Goal: Transaction & Acquisition: Book appointment/travel/reservation

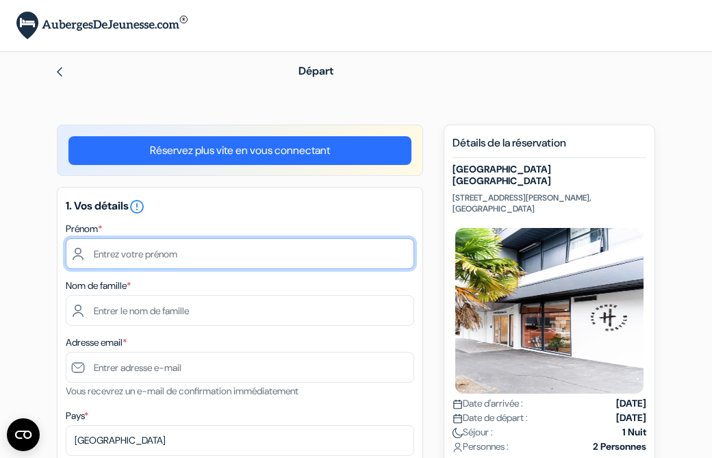
click at [112, 243] on input "text" at bounding box center [240, 253] width 349 height 31
type input "[GEOGRAPHIC_DATA]"
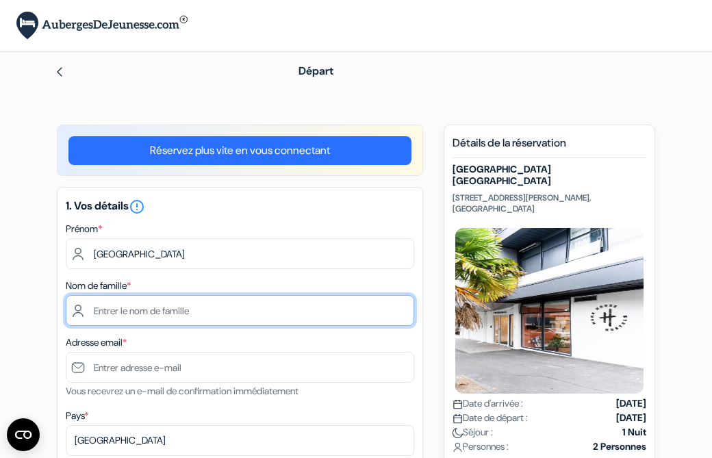
type input "Tropres"
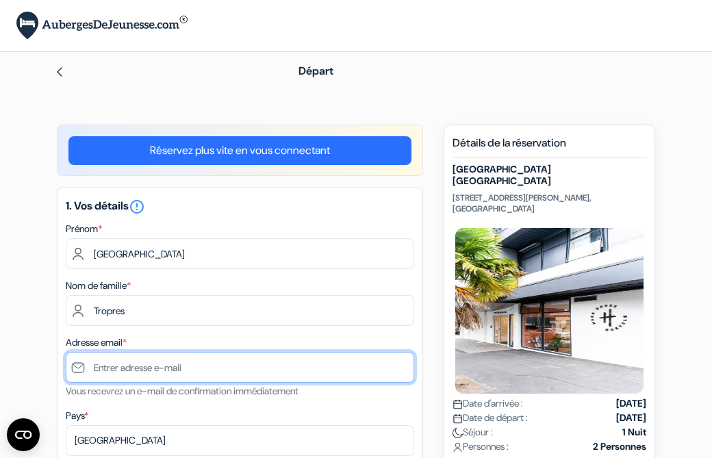
type input "[EMAIL_ADDRESS][DOMAIN_NAME]"
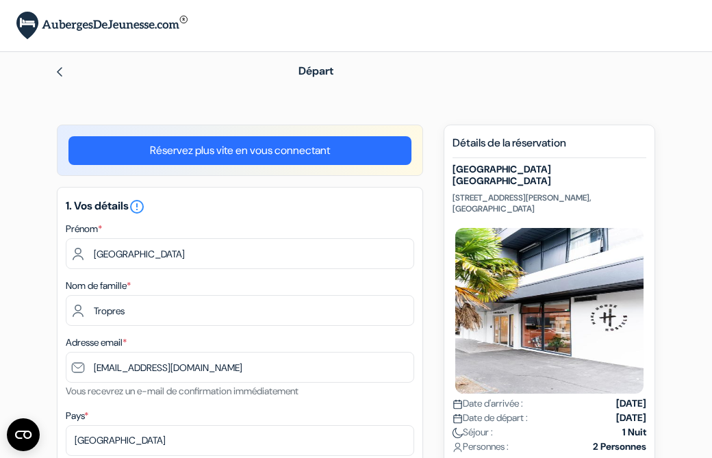
type input "[PHONE_NUMBER]"
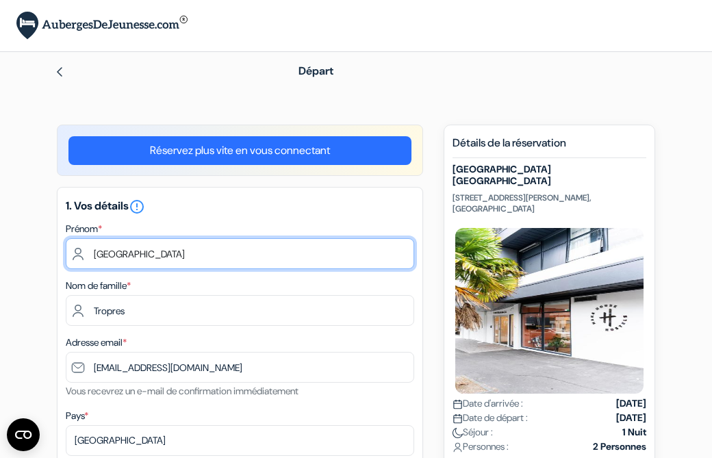
click at [93, 253] on input "[GEOGRAPHIC_DATA]" at bounding box center [240, 253] width 349 height 31
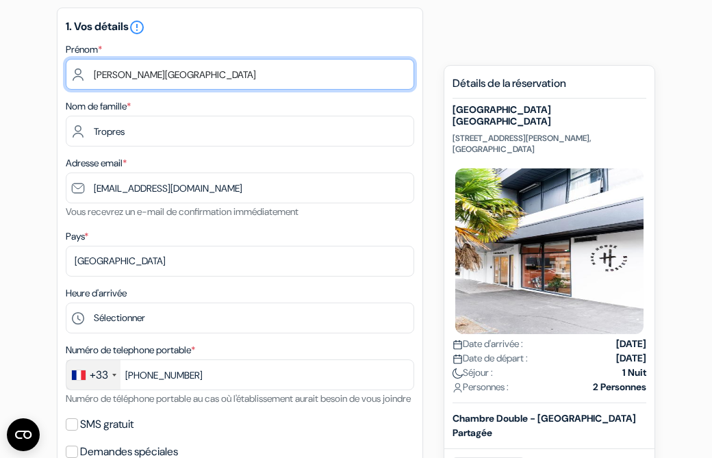
scroll to position [181, 0]
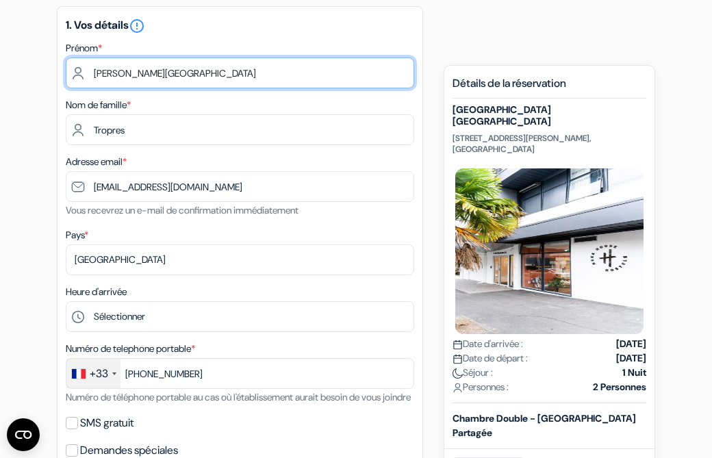
type input "[PERSON_NAME][GEOGRAPHIC_DATA]"
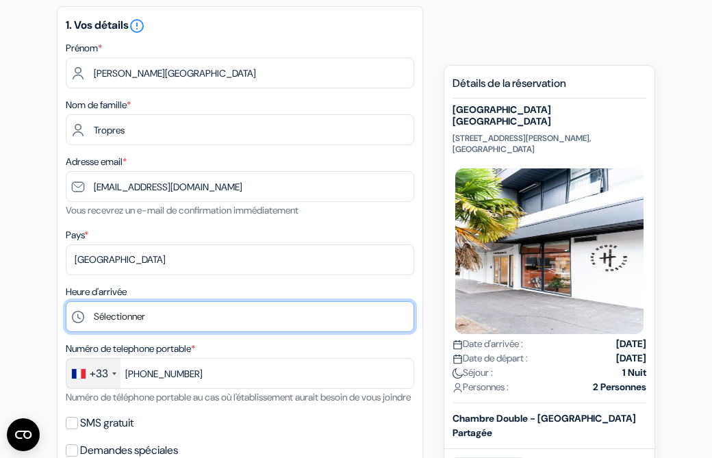
click at [153, 321] on select "Sélectionner 1:00 2:00 3:00 4:00 5:00 6:00 7:00 8:00 9:00 10:00 11:00 12:00 13:…" at bounding box center [240, 316] width 349 height 31
click at [66, 303] on select "Sélectionner 1:00 2:00 3:00 4:00 5:00 6:00 7:00 8:00 9:00 10:00 11:00 12:00 13:…" at bounding box center [240, 316] width 349 height 31
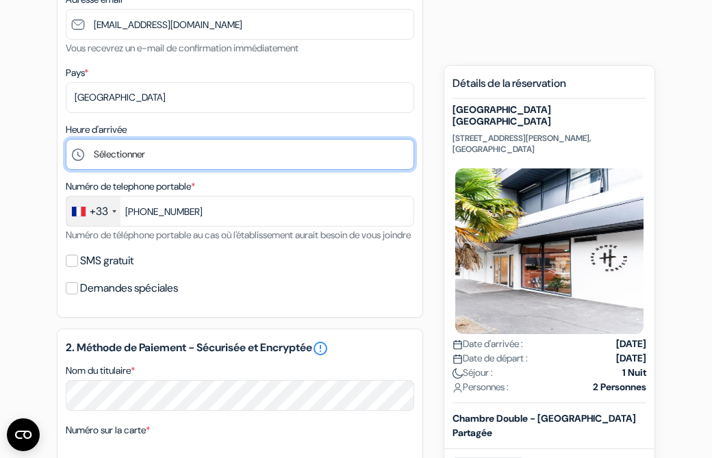
scroll to position [355, 0]
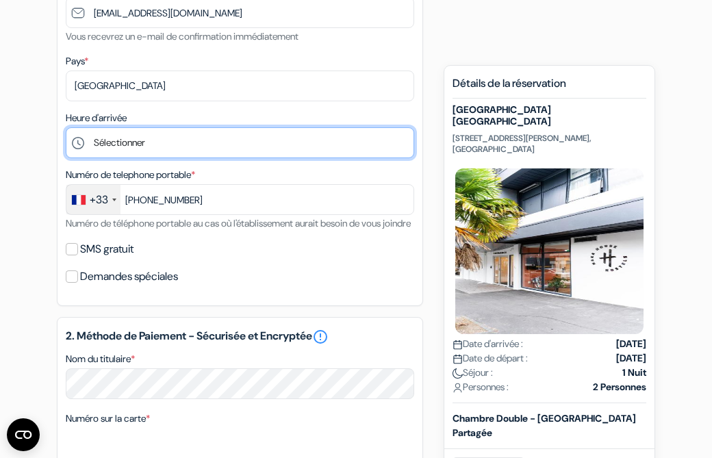
click at [128, 134] on select "Sélectionner 1:00 2:00 3:00 4:00 5:00 6:00 7:00 8:00 9:00 10:00 11:00 12:00 13:…" at bounding box center [240, 142] width 349 height 31
select select "19"
click at [66, 129] on select "Sélectionner 1:00 2:00 3:00 4:00 5:00 6:00 7:00 8:00 9:00 10:00 11:00 12:00 13:…" at bounding box center [240, 142] width 349 height 31
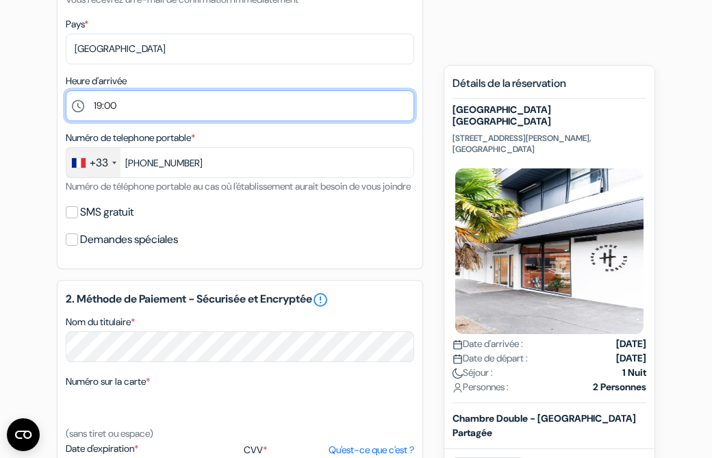
scroll to position [394, 0]
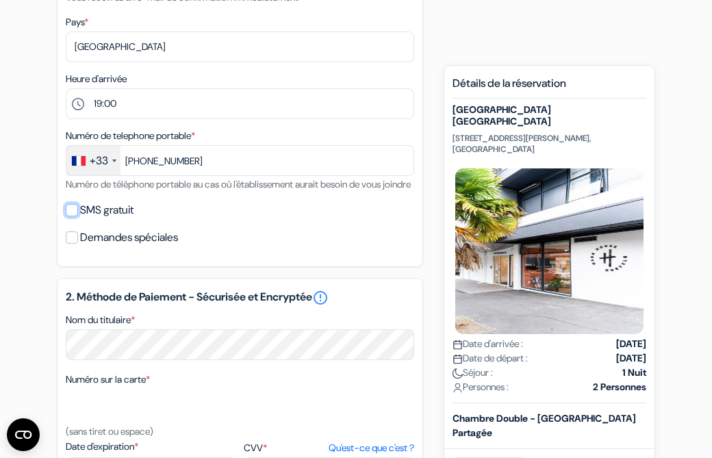
click at [72, 216] on input "SMS gratuit" at bounding box center [72, 210] width 12 height 12
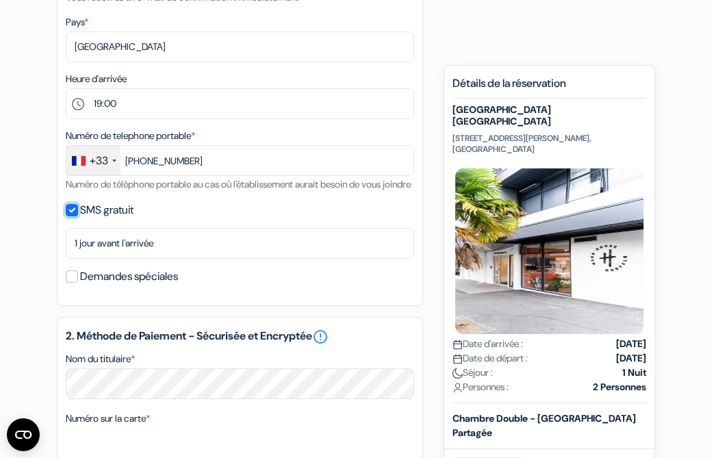
click at [72, 216] on input "SMS gratuit" at bounding box center [72, 210] width 12 height 12
checkbox input "false"
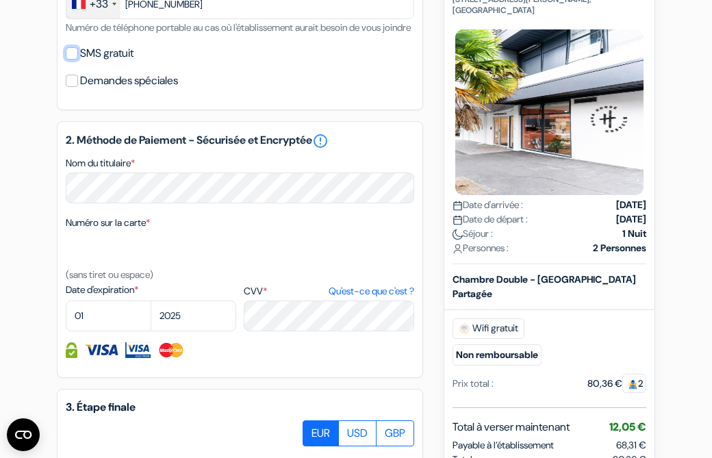
scroll to position [563, 0]
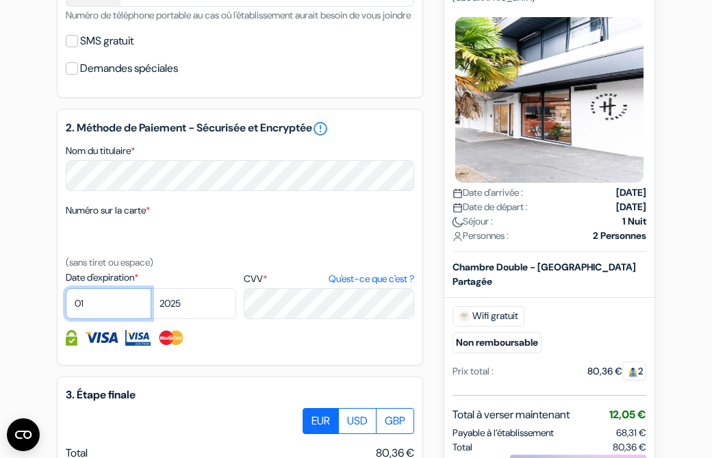
click at [101, 319] on select "01 02 03 04 05 06 07 08 09 10 11 12" at bounding box center [109, 303] width 86 height 31
select select "03"
click at [66, 307] on select "01 02 03 04 05 06 07 08 09 10 11 12" at bounding box center [109, 303] width 86 height 31
click at [189, 310] on select "2025 2026 2027 2028 2029 2030 2031 2032 2033 2034 2035 2036 2037 2038 2039 2040…" at bounding box center [194, 303] width 86 height 31
select select "2028"
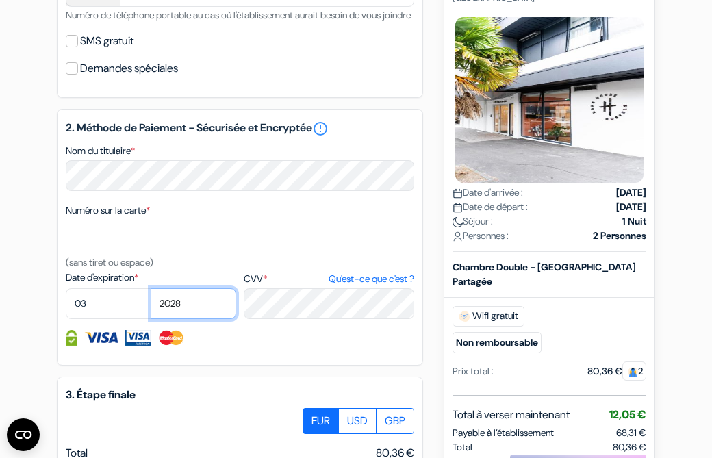
click at [151, 307] on select "2025 2026 2027 2028 2029 2030 2031 2032 2033 2034 2035 2036 2037 2038 2039 2040…" at bounding box center [194, 303] width 86 height 31
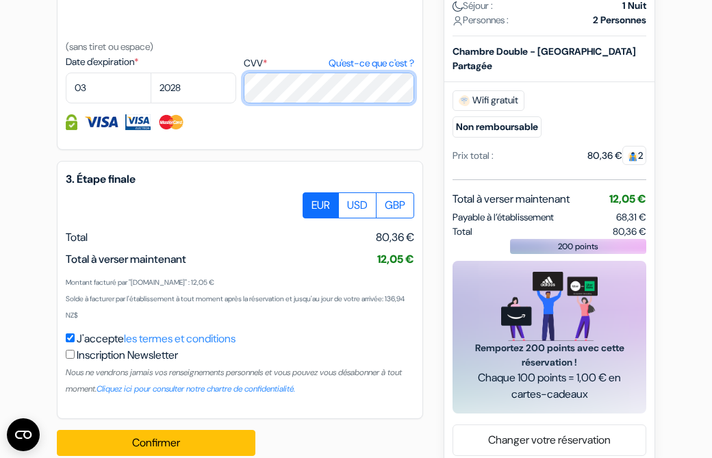
scroll to position [820, 0]
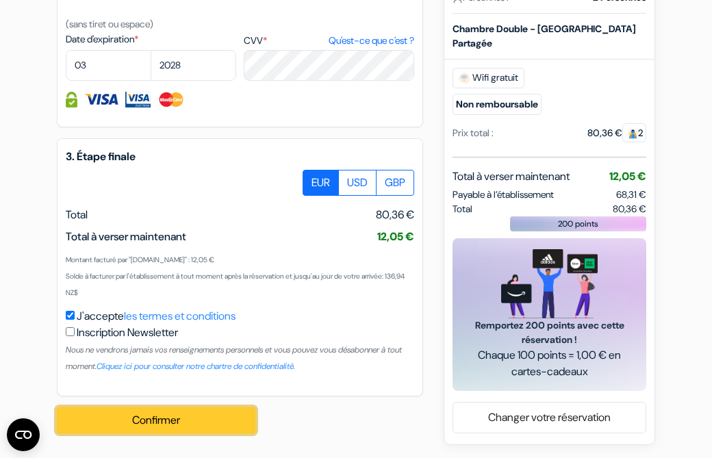
click at [201, 419] on button "Confirmer Loading..." at bounding box center [156, 420] width 199 height 26
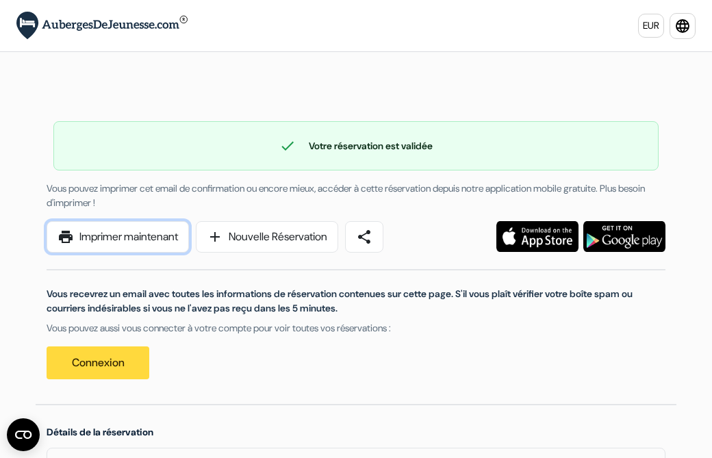
click at [136, 239] on link "print Imprimer maintenant" at bounding box center [118, 237] width 142 height 32
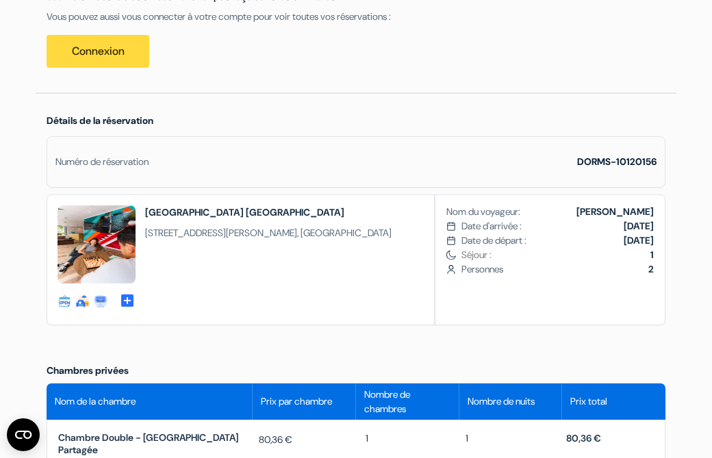
scroll to position [324, 0]
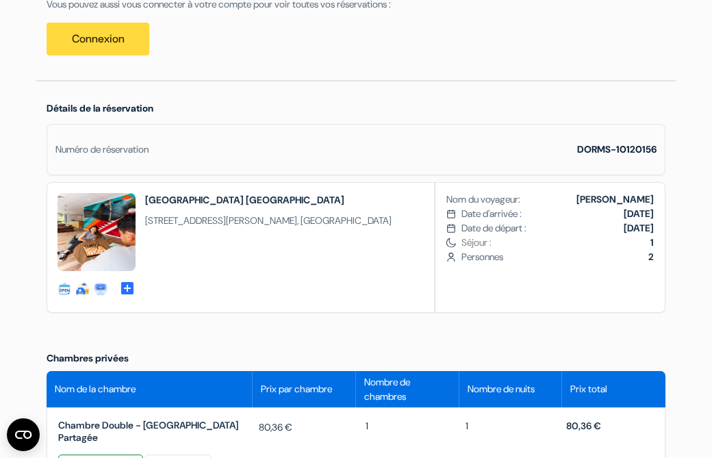
click at [127, 287] on span "add_box" at bounding box center [127, 287] width 16 height 14
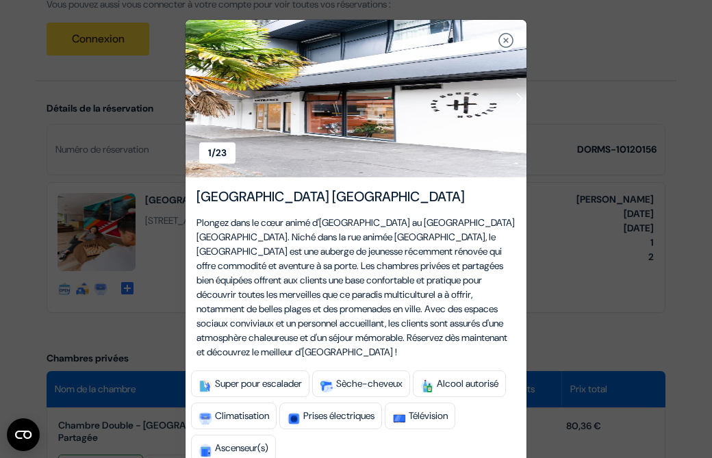
scroll to position [40, 0]
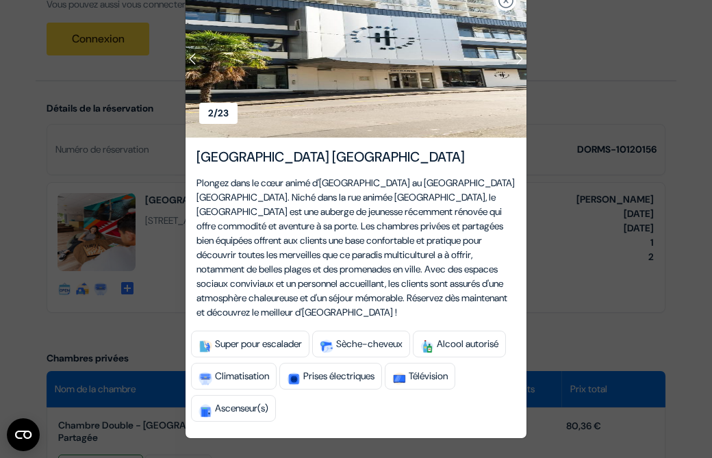
click at [506, 5] on img "button" at bounding box center [506, 0] width 16 height 16
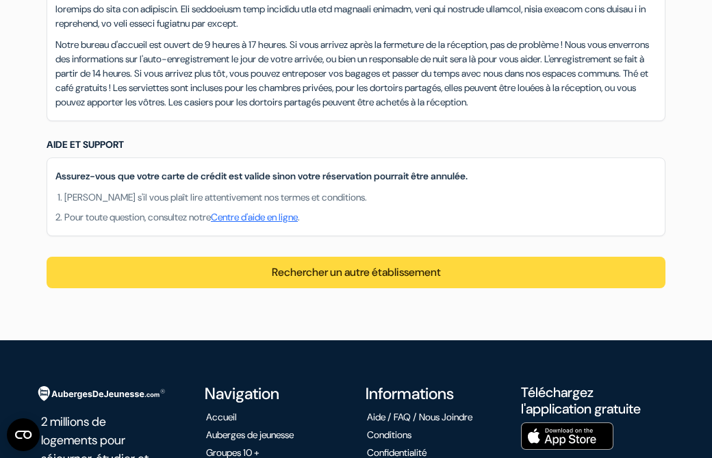
scroll to position [1578, 0]
